Goal: Find contact information: Find contact information

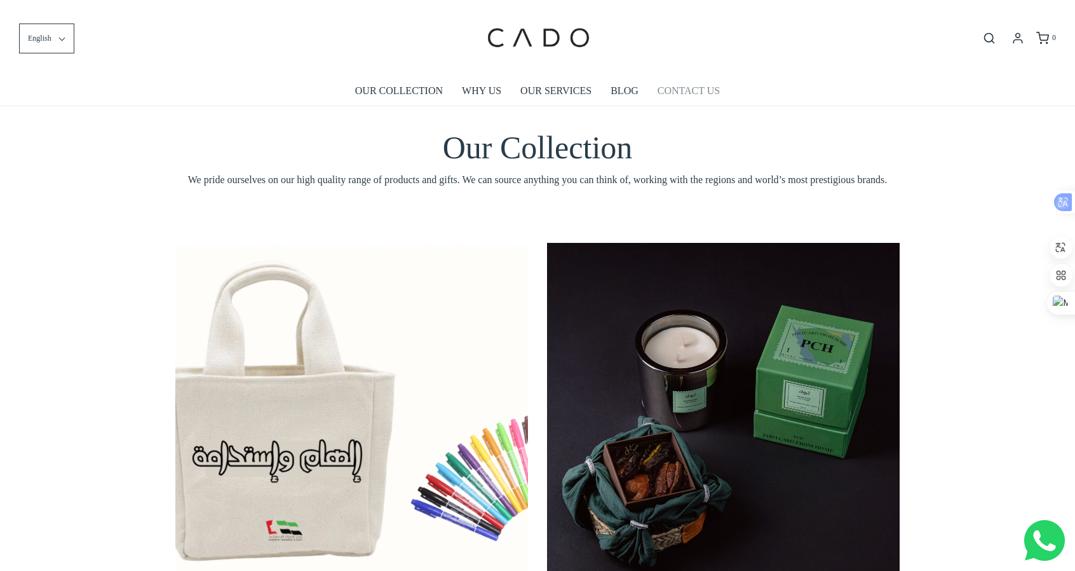
click at [686, 93] on link "CONTACT US" at bounding box center [689, 90] width 62 height 29
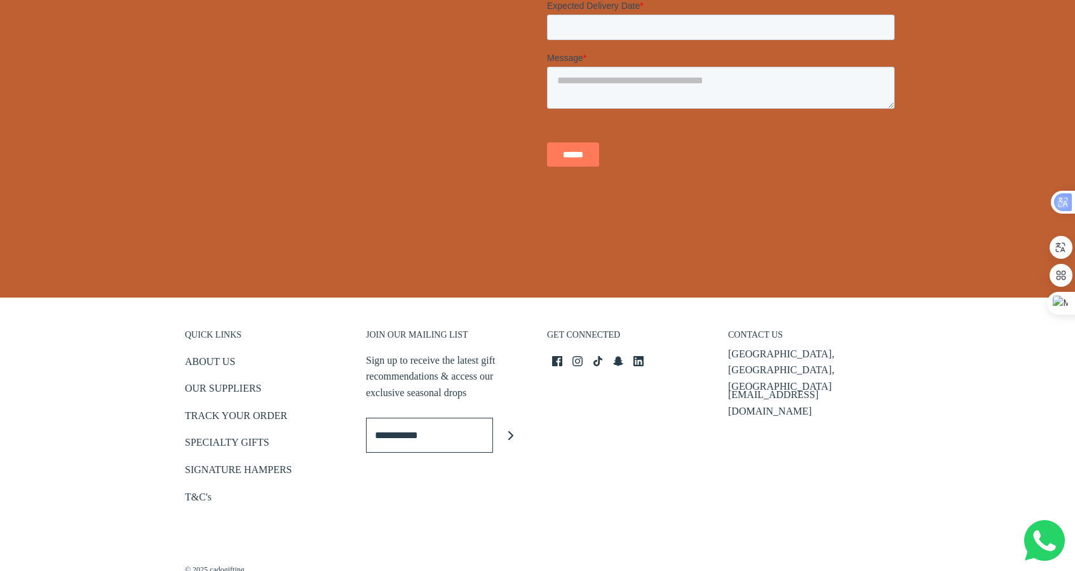
scroll to position [466, 0]
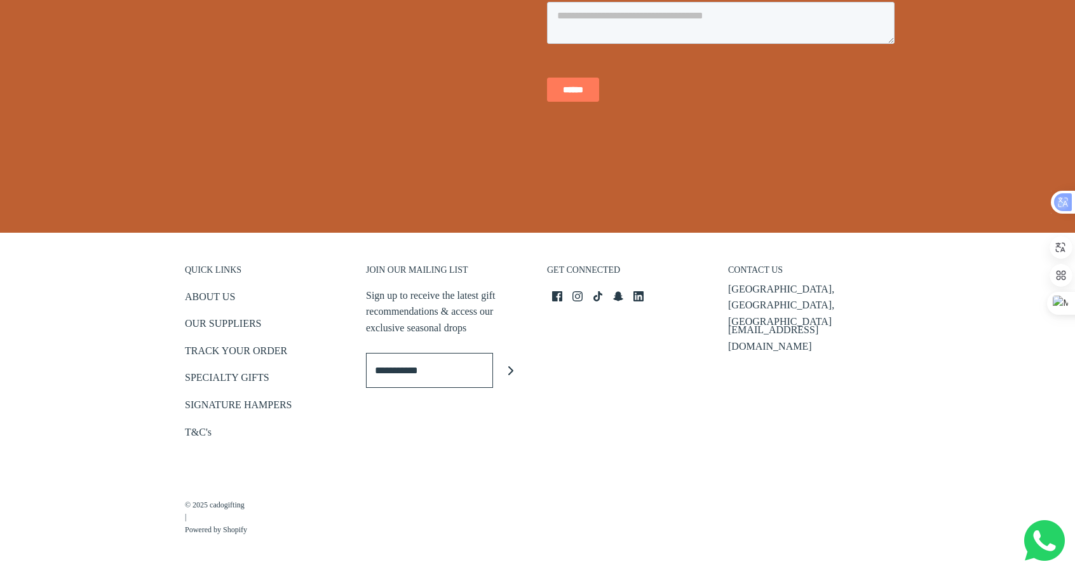
click at [1075, 407] on html "This store requires javascript to be enabled for some features to work correctl…" at bounding box center [537, 104] width 1075 height 1140
drag, startPoint x: 838, startPoint y: 303, endPoint x: 729, endPoint y: 311, distance: 109.0
click at [729, 311] on div "Business Bay, Dubai, UAE info@cadogifting.com" at bounding box center [809, 314] width 162 height 66
click at [813, 393] on div "CONTACT US Business Bay, Dubai, UAE info@cadogifting.com" at bounding box center [809, 347] width 181 height 216
click at [562, 299] on icon at bounding box center [557, 296] width 10 height 10
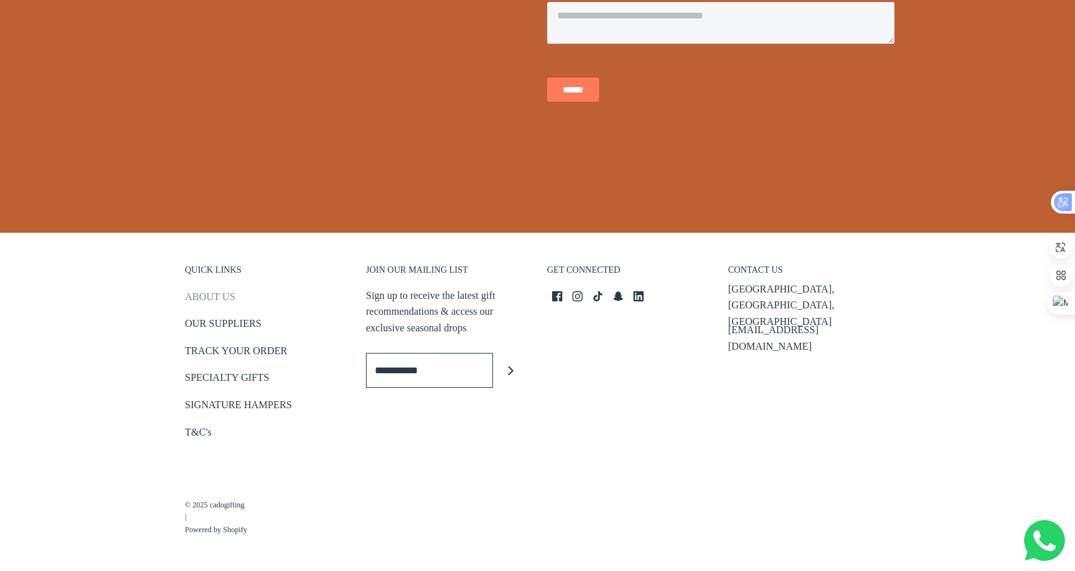
click at [208, 294] on link "ABOUT US" at bounding box center [210, 299] width 50 height 21
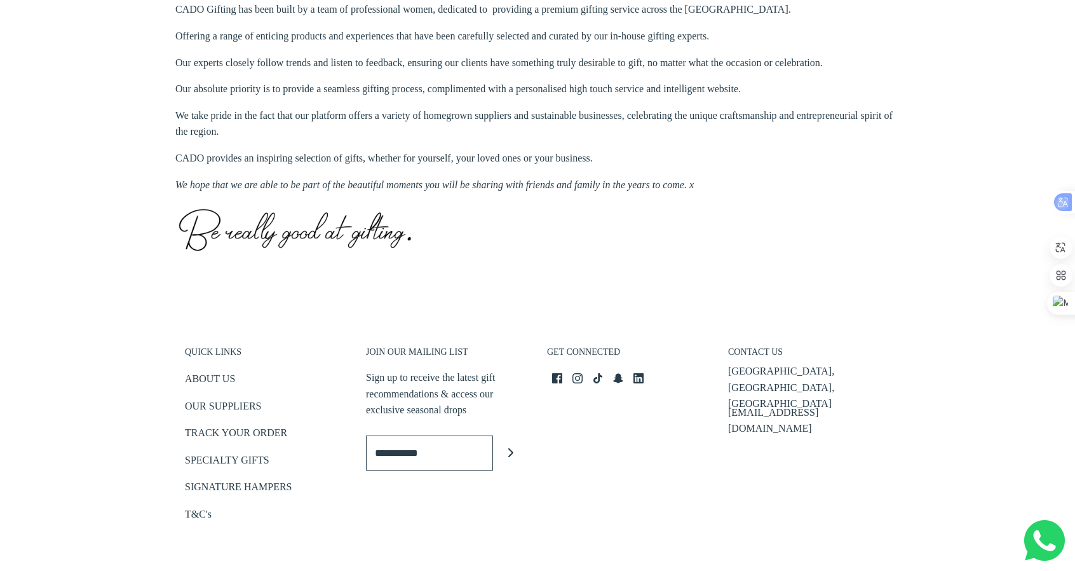
scroll to position [641, 0]
